Goal: Information Seeking & Learning: Find specific fact

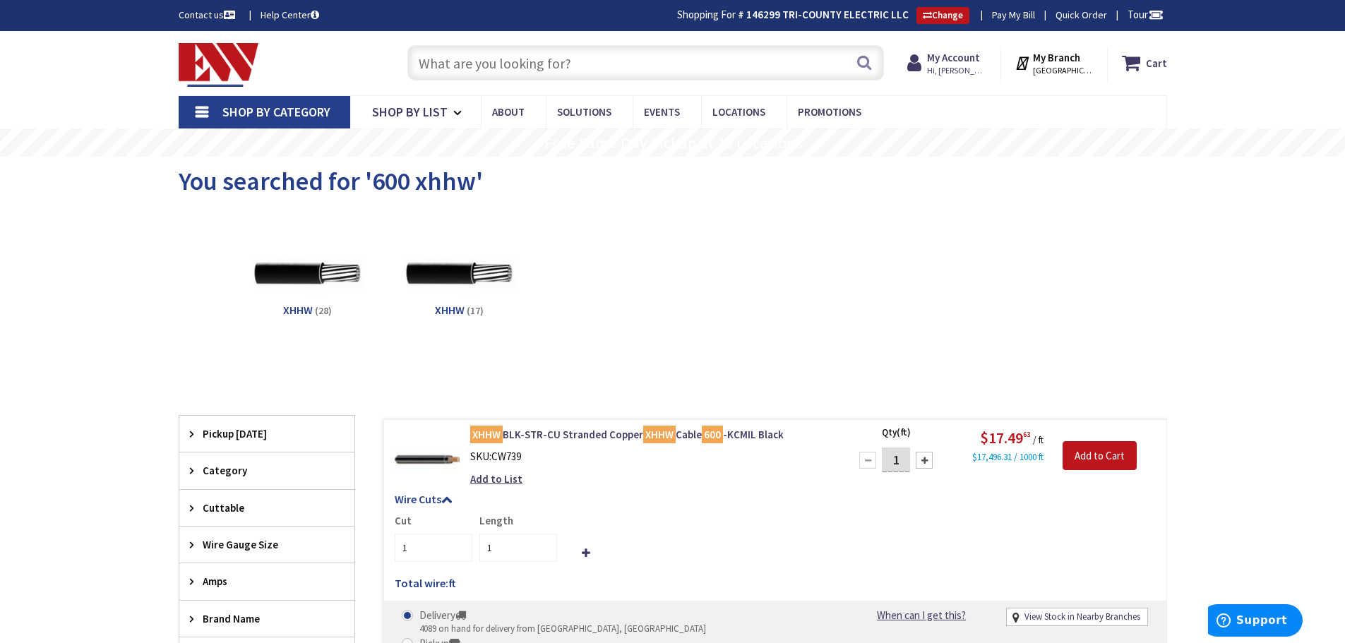
click at [520, 59] on input "text" at bounding box center [645, 62] width 477 height 35
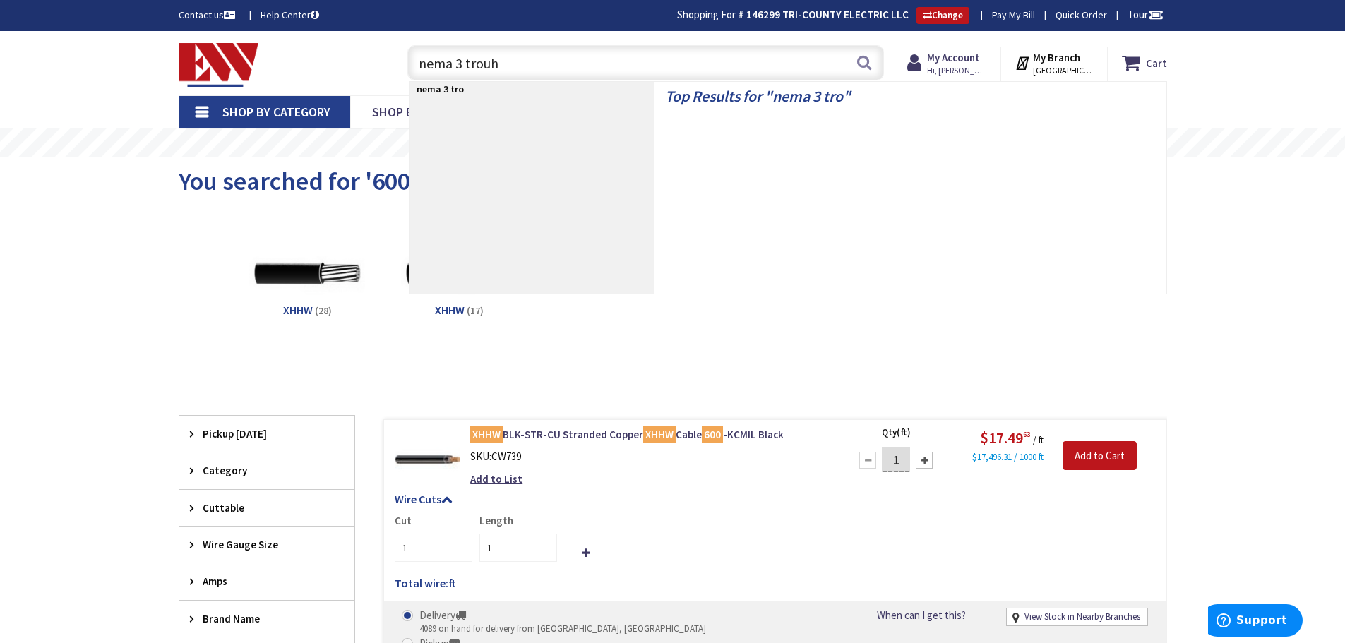
type input "nema 3 trouhg"
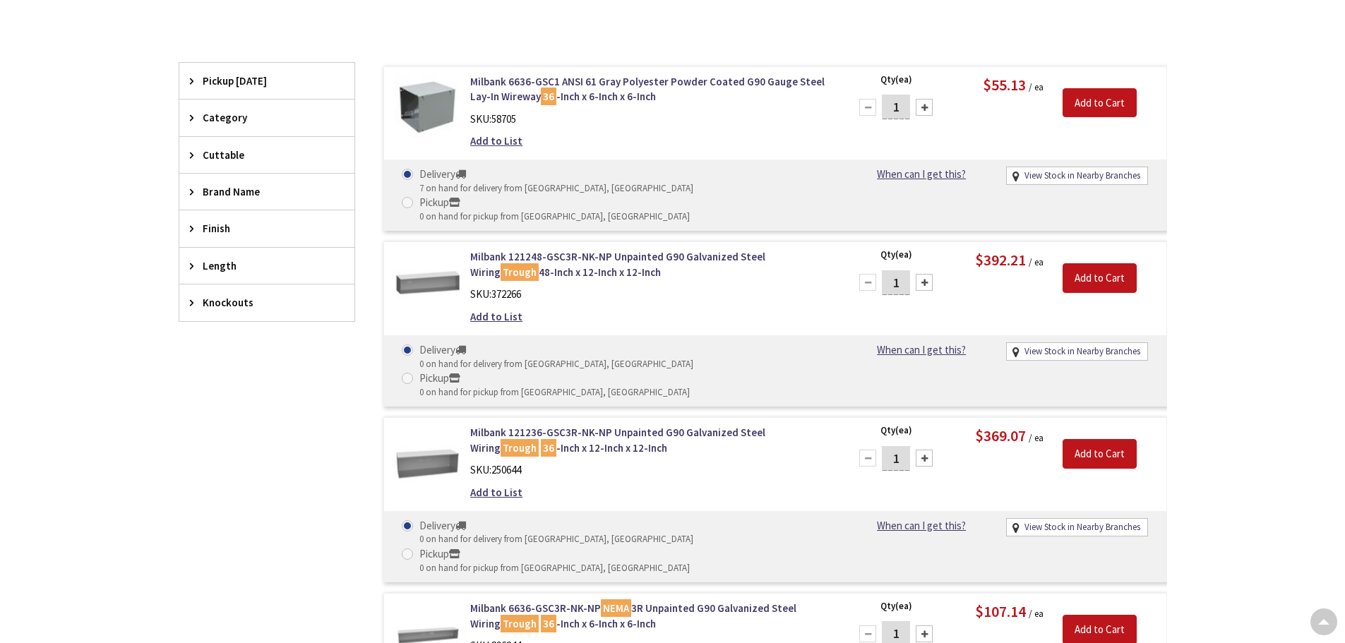
scroll to position [355, 0]
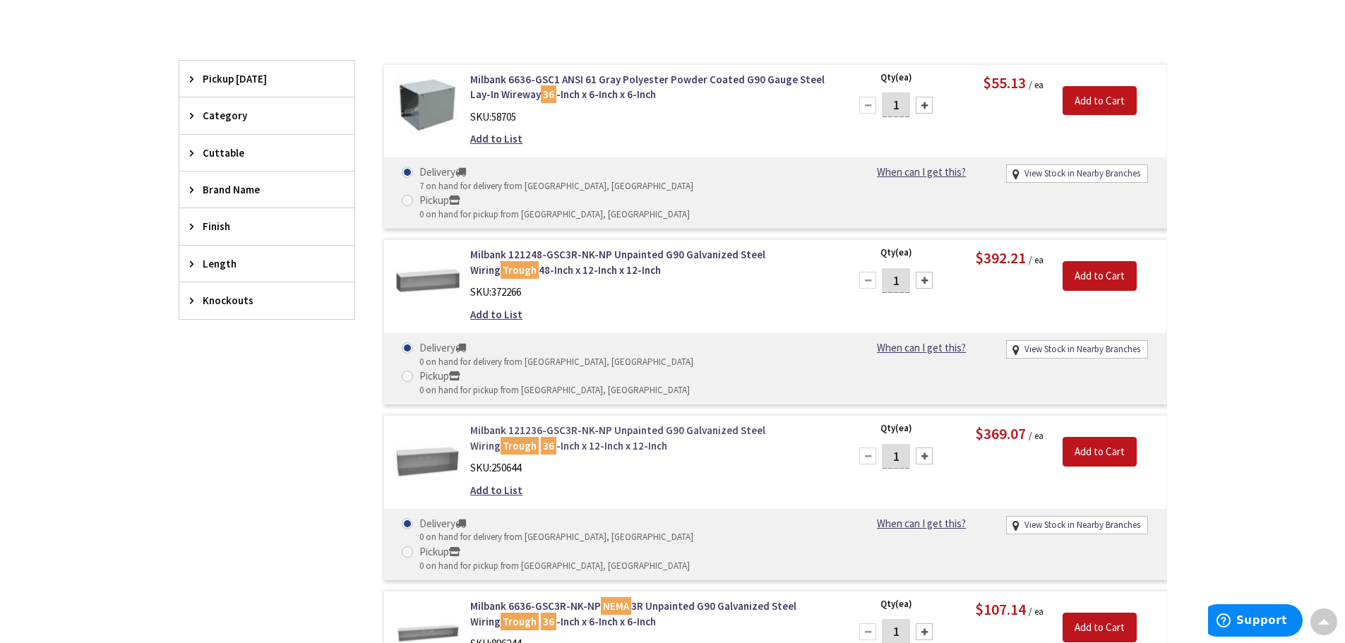
click at [568, 423] on link "Milbank 121236-GSC3R-NK-NP Unpainted G90 Galvanized Steel Wiring Trough 36 -Inc…" at bounding box center [649, 438] width 359 height 30
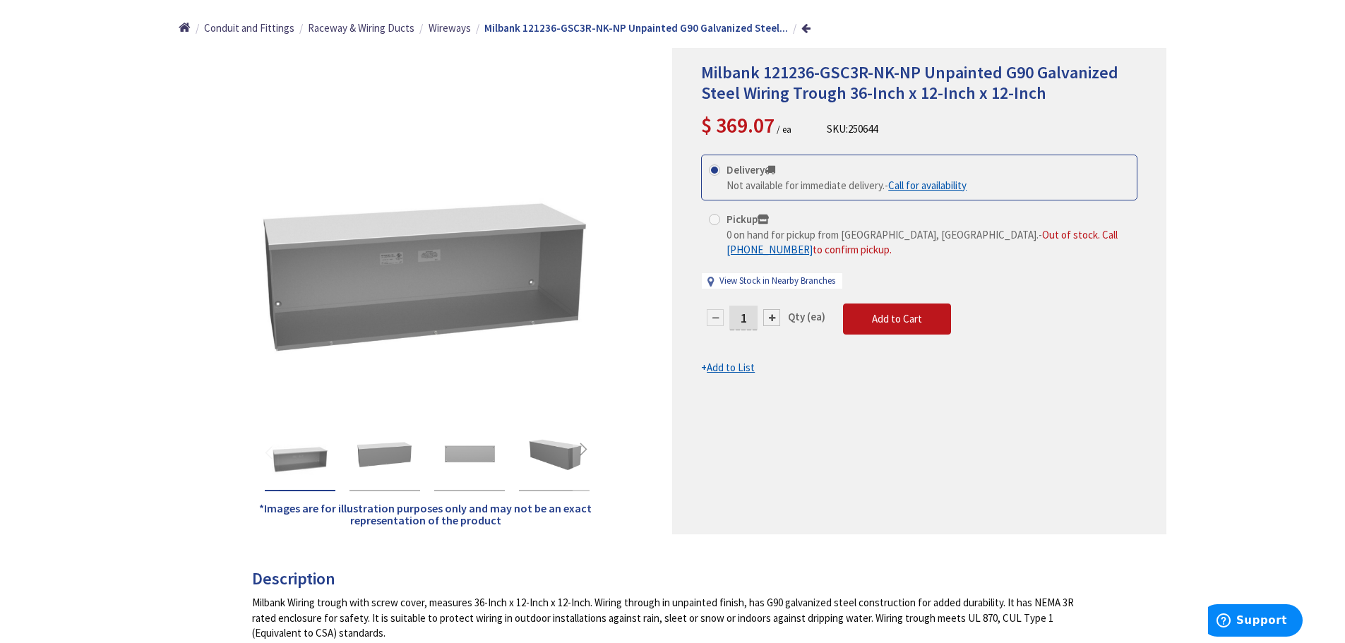
scroll to position [212, 0]
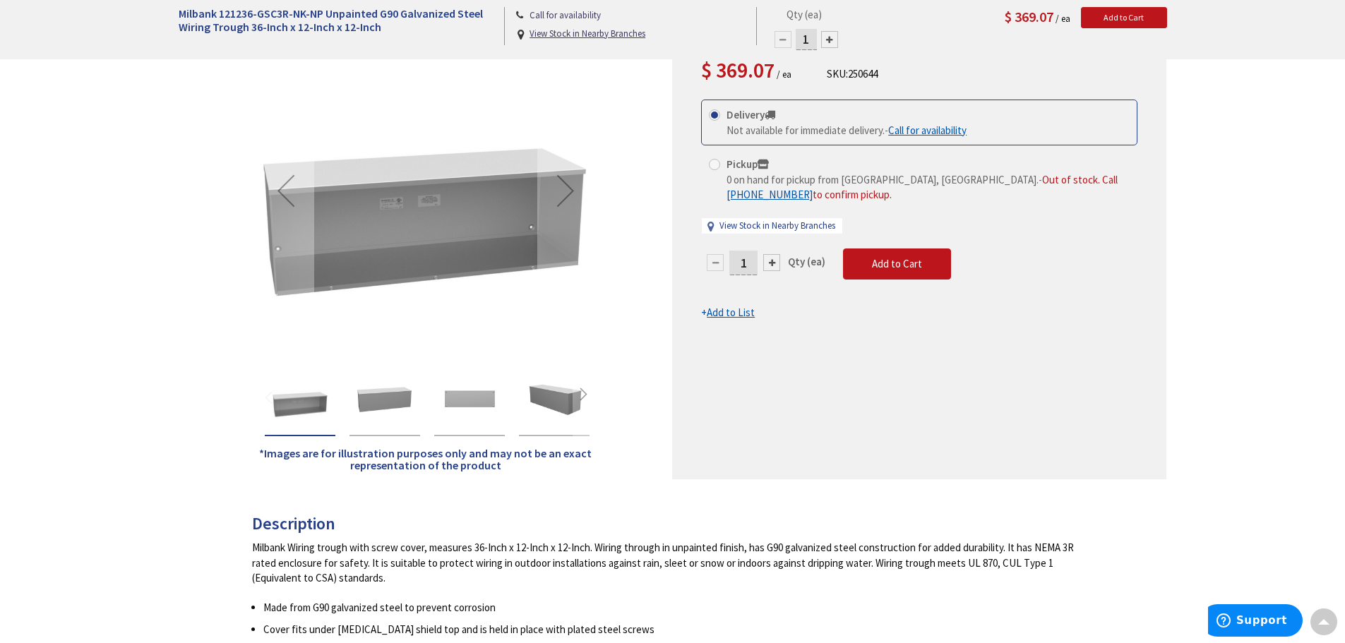
click at [481, 403] on img "Milbank 121236-GSC3R-NK-NP Unpainted G90 Galvanized Steel Wiring Trough 36-Inch…" at bounding box center [469, 399] width 56 height 56
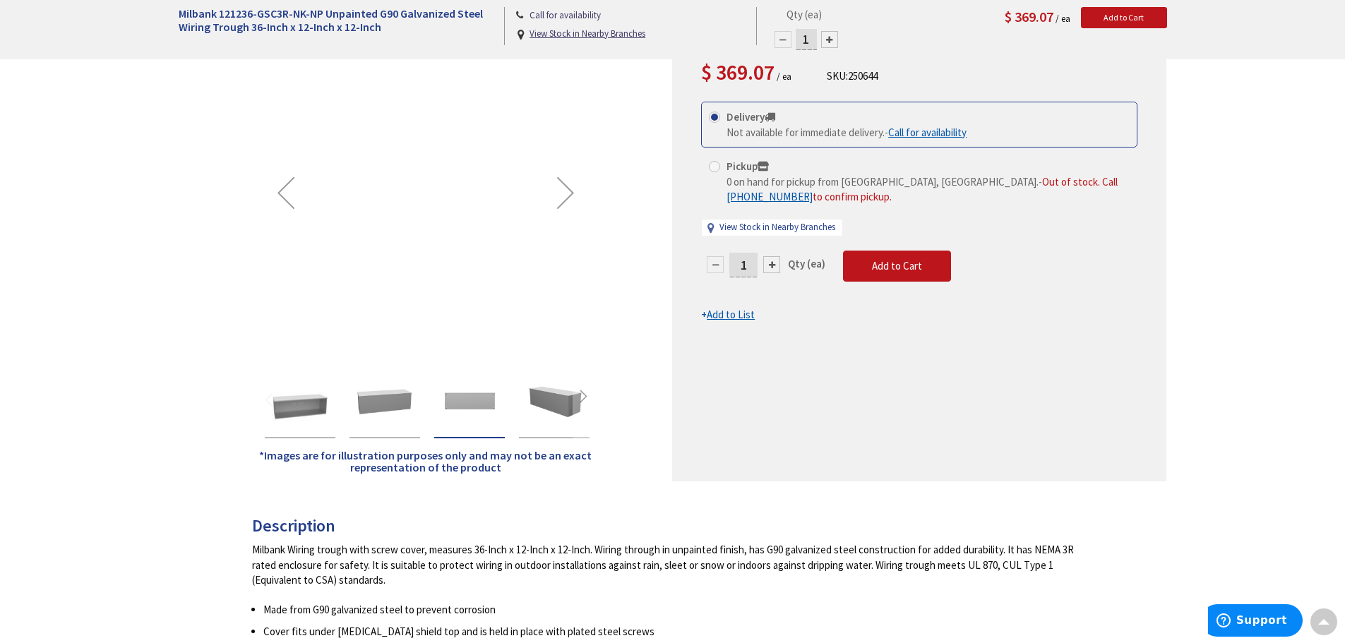
scroll to position [214, 0]
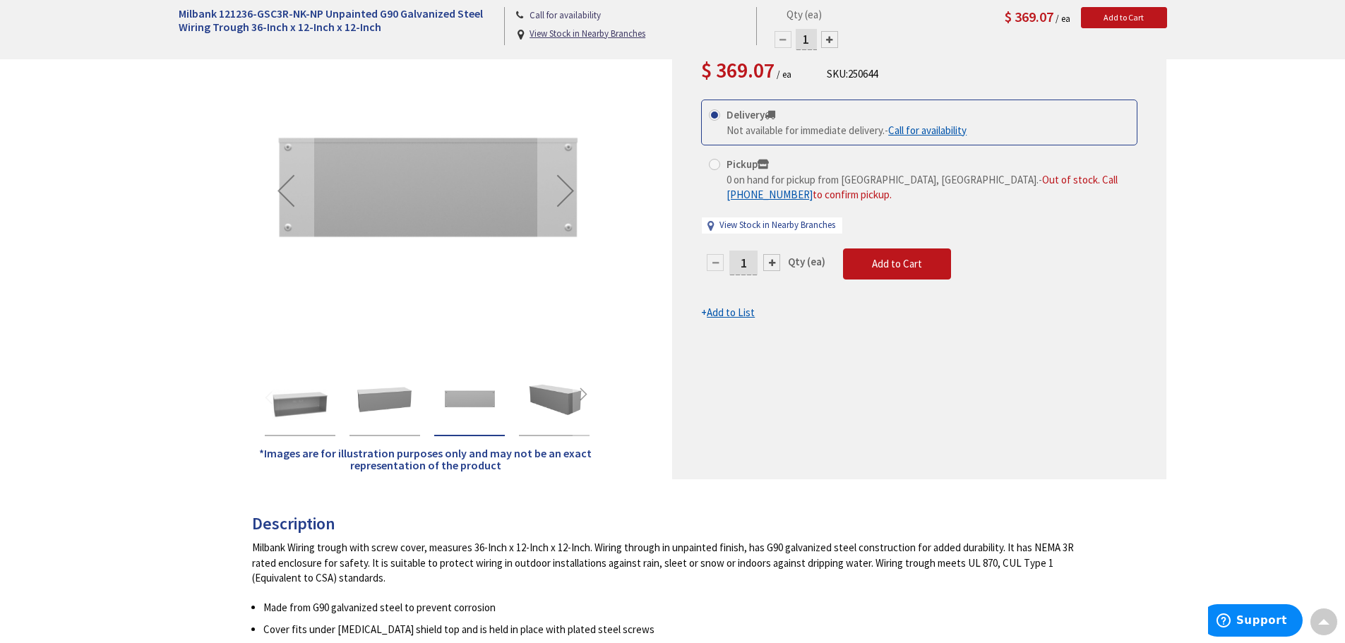
click at [556, 402] on img "Milbank 121236-GSC3R-NK-NP Unpainted G90 Galvanized Steel Wiring Trough 36-Inch…" at bounding box center [554, 399] width 56 height 56
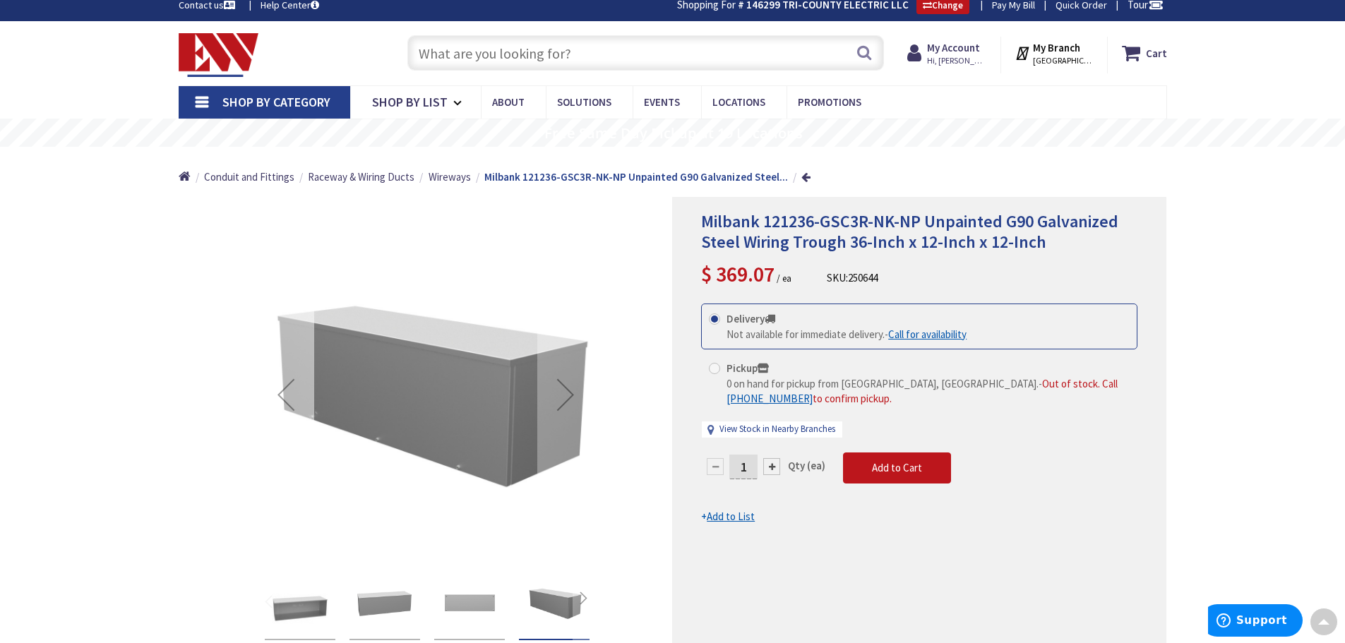
scroll to position [0, 0]
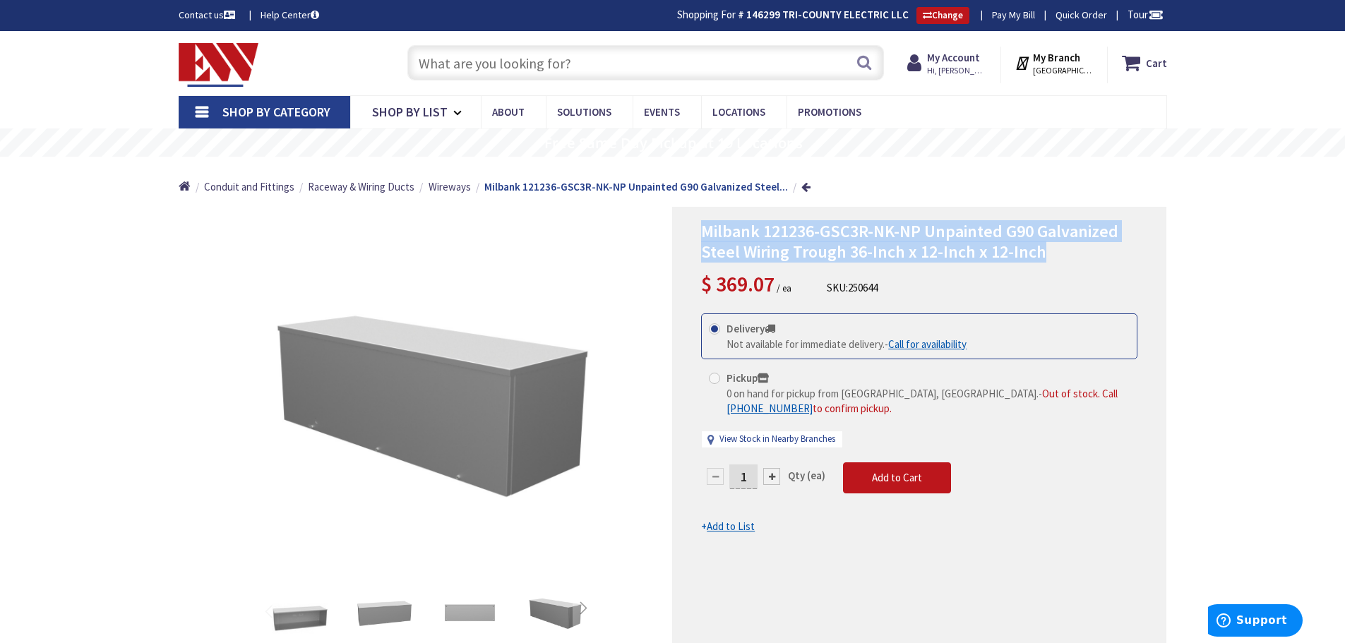
drag, startPoint x: 1042, startPoint y: 256, endPoint x: 698, endPoint y: 229, distance: 345.6
click at [698, 229] on div "Milbank 121236-GSC3R-NK-NP Unpainted G90 Galvanized Steel Wiring Trough 36-Inch…" at bounding box center [919, 450] width 494 height 486
copy span "Milbank 121236-GSC3R-NK-NP Unpainted G90 Galvanized Steel Wiring Trough 36-Inch…"
drag, startPoint x: 934, startPoint y: 283, endPoint x: 830, endPoint y: 291, distance: 104.1
click at [830, 291] on div "Milbank 121236-GSC3R-NK-NP Unpainted G90 Galvanized Steel Wiring Trough 36-Inch…" at bounding box center [919, 261] width 436 height 78
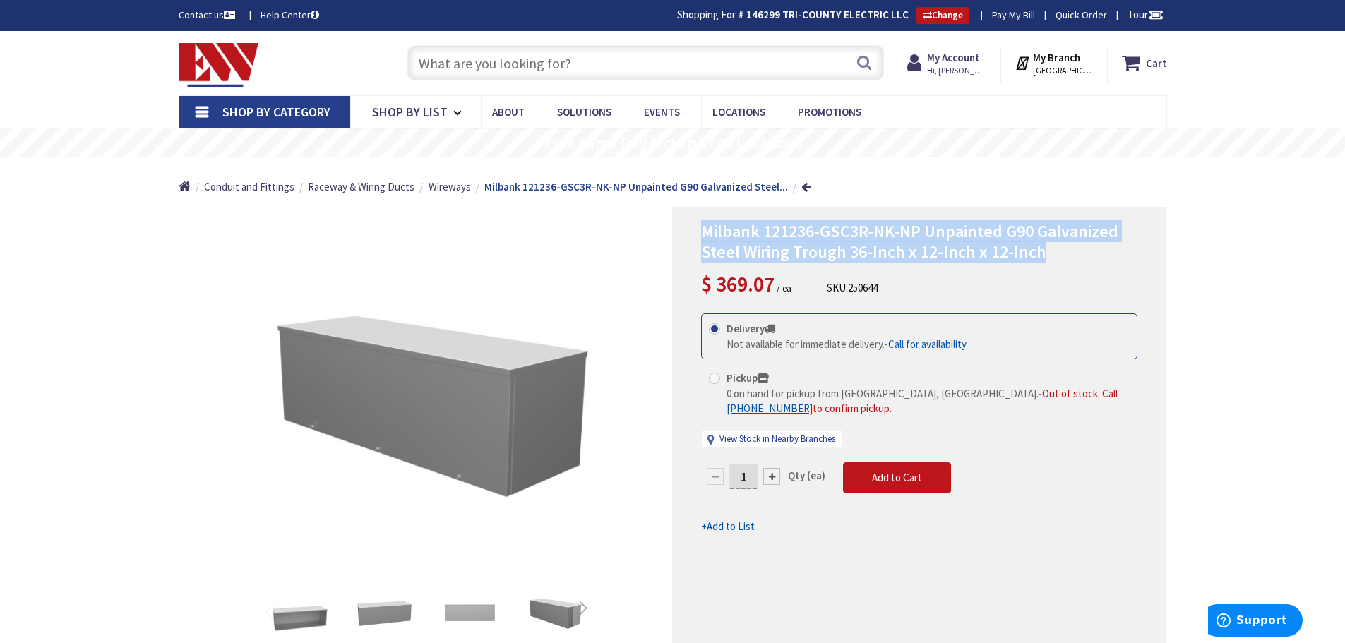
copy div "SKU: 250644"
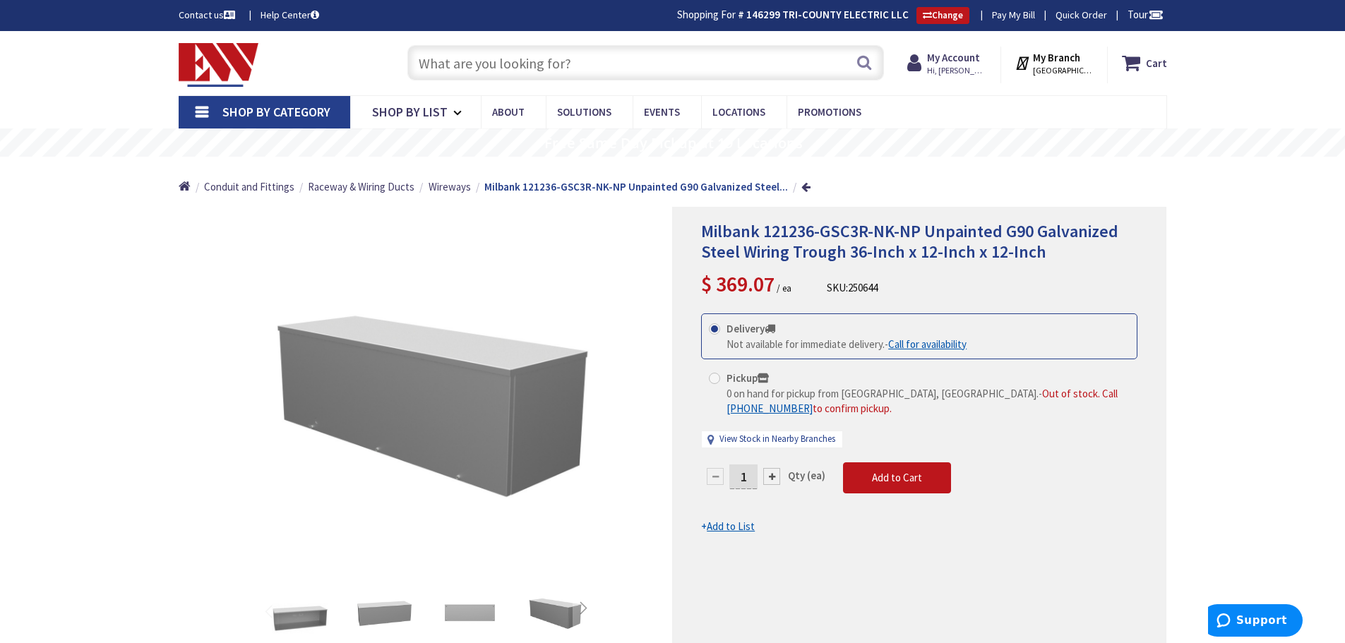
click at [519, 67] on input "text" at bounding box center [645, 62] width 477 height 35
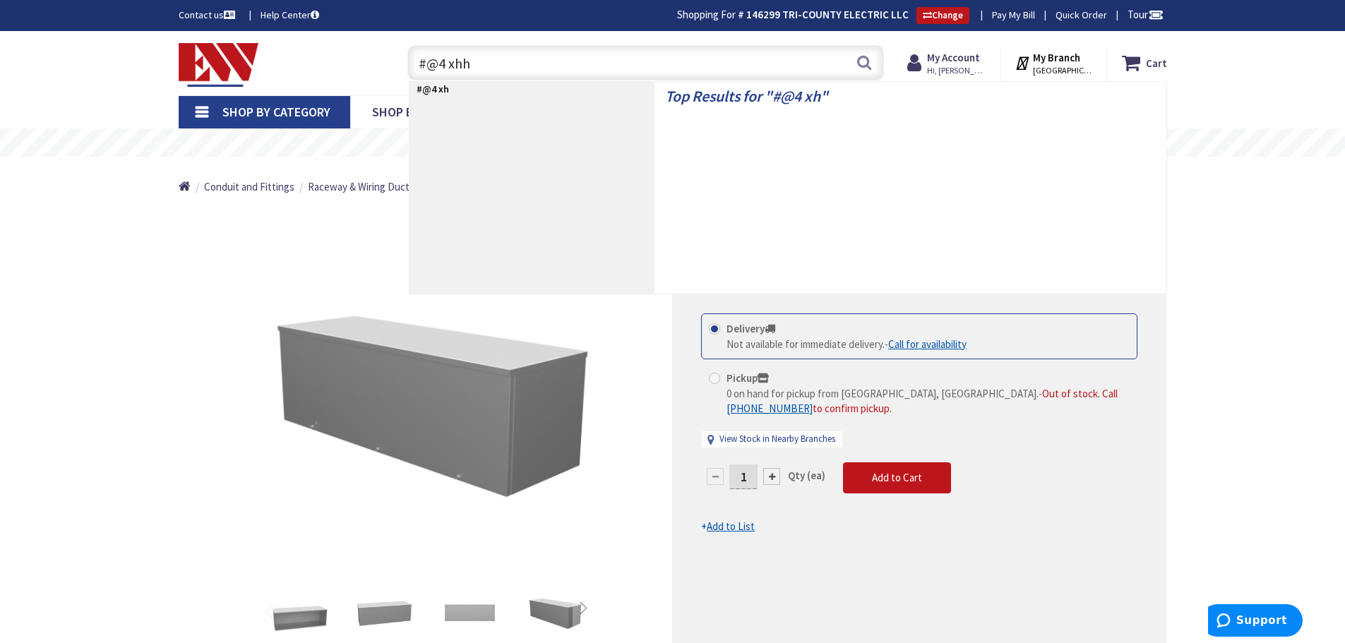
type input "#@4 xhhw"
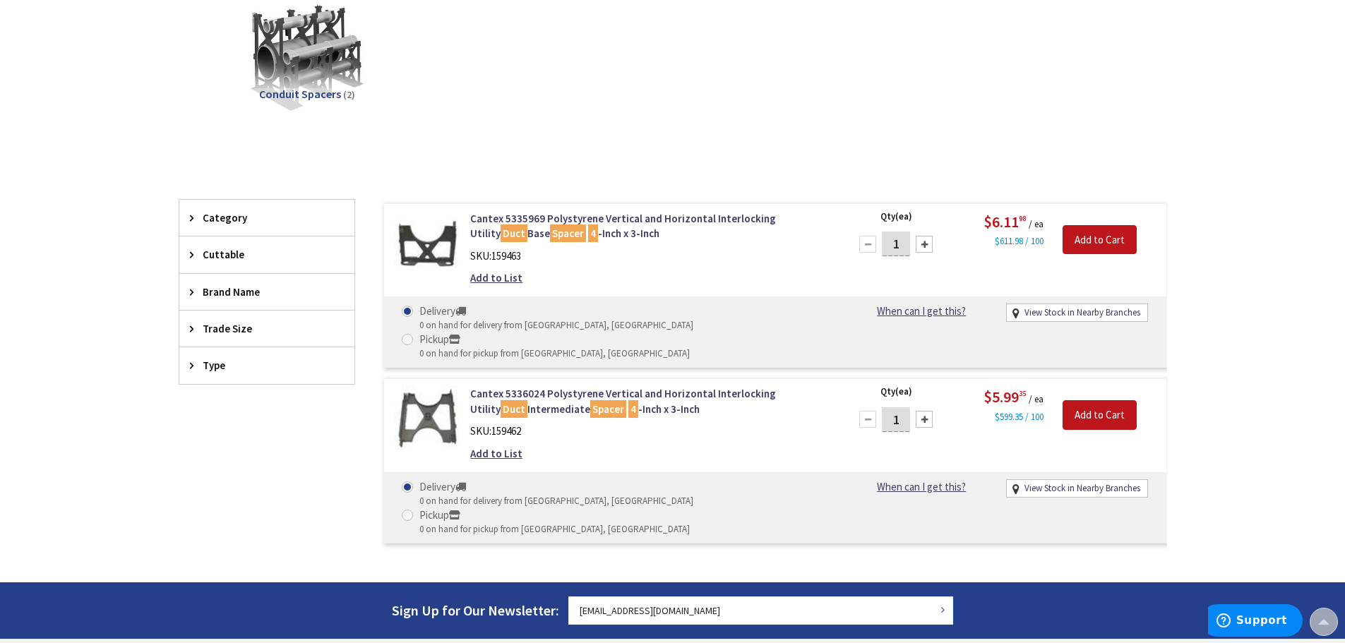
scroll to position [216, 0]
click at [177, 246] on main "You searched for '4" duct spacer' View Subcategories Conduit Spacers (2) Clear …" at bounding box center [672, 262] width 1059 height 642
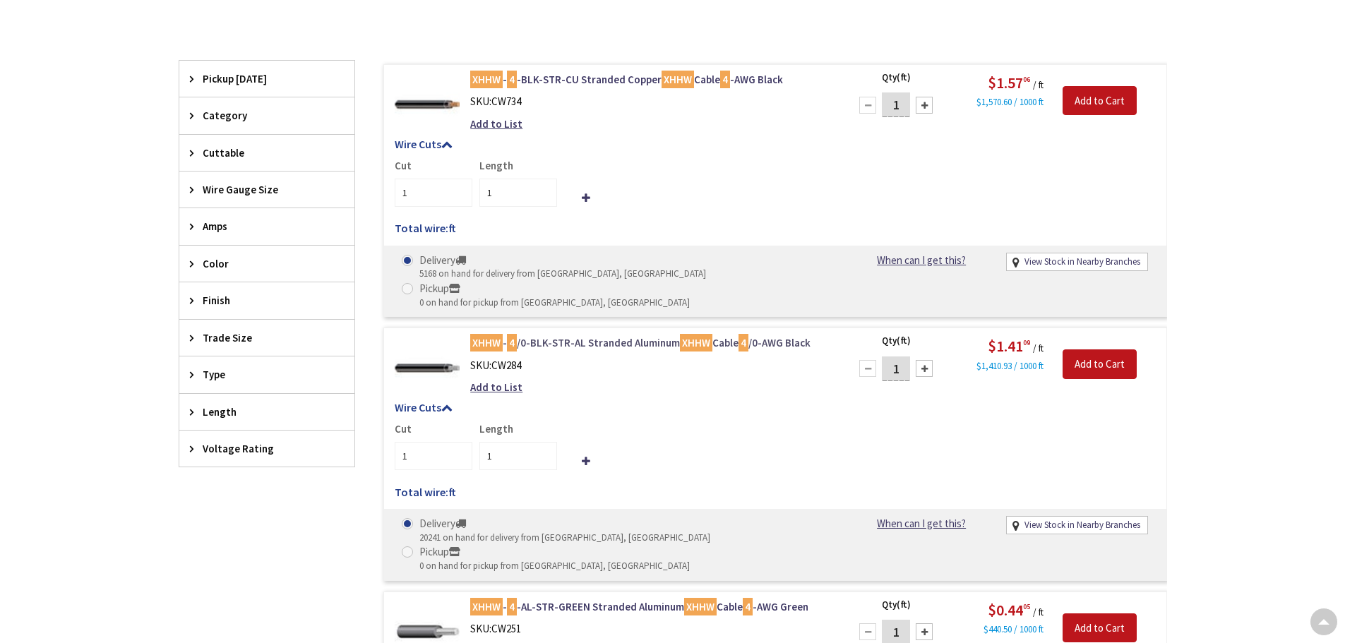
click at [578, 335] on link "XHHW - 4 /0-BLK-STR-AL Stranded Aluminum XHHW Cable 4 /0-AWG Black" at bounding box center [649, 342] width 359 height 15
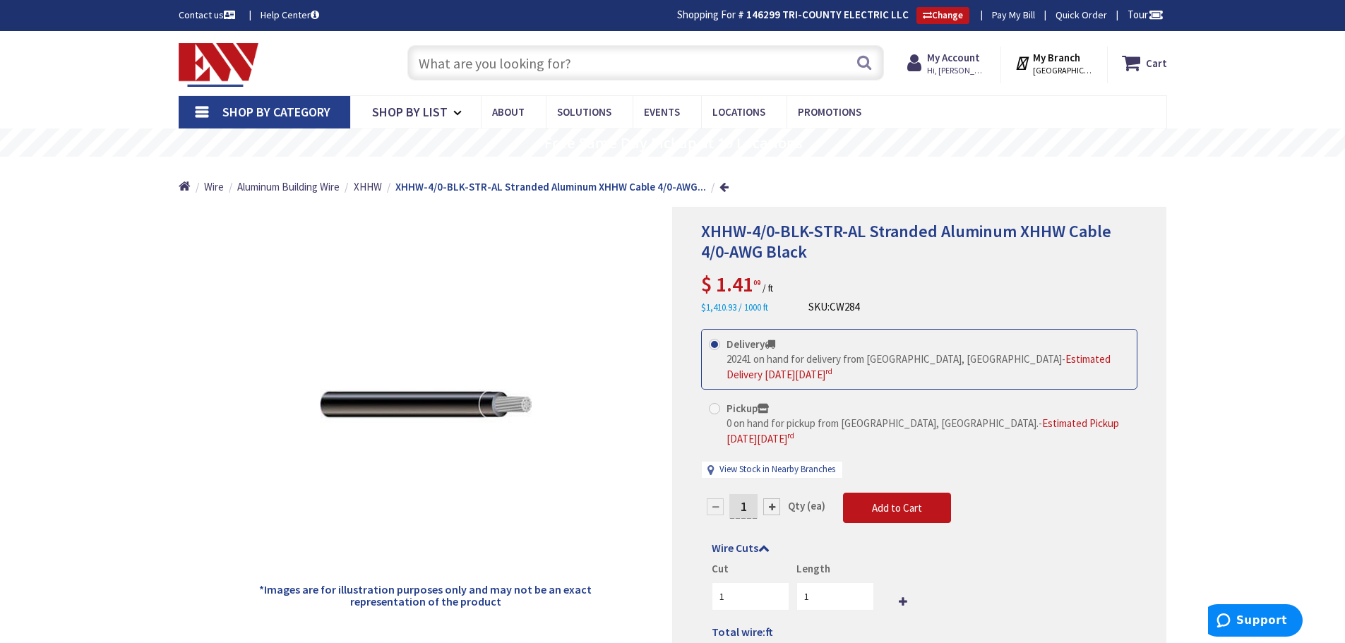
drag, startPoint x: 897, startPoint y: 301, endPoint x: 810, endPoint y: 312, distance: 87.6
click at [810, 312] on div "XHHW-4/0-BLK-STR-AL Stranded Aluminum XHHW Cable 4/0-AWG Black $ 1.41 09 / ft $…" at bounding box center [919, 268] width 436 height 93
copy div "SKU: CW284"
